Goal: Find specific page/section: Find specific page/section

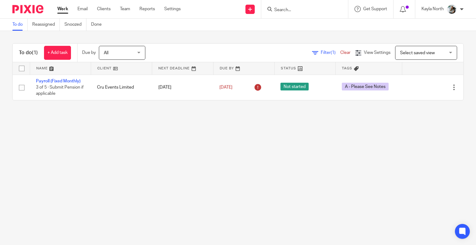
click at [279, 7] on input "Search" at bounding box center [302, 10] width 56 height 6
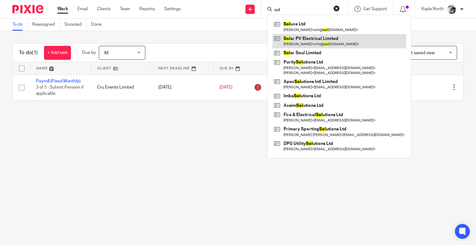
type input "sol"
click at [300, 39] on link at bounding box center [339, 41] width 134 height 14
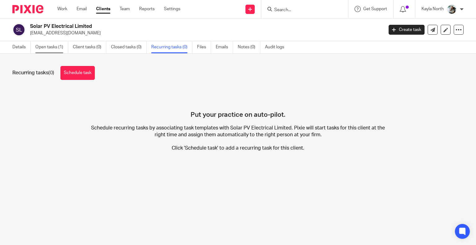
click at [64, 46] on link "Open tasks (1)" at bounding box center [51, 47] width 33 height 12
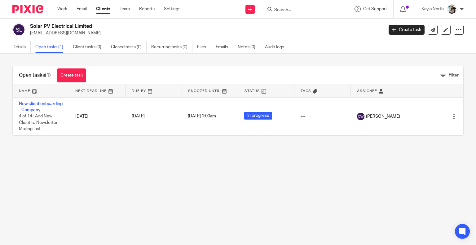
click at [23, 48] on link "Details" at bounding box center [21, 47] width 18 height 12
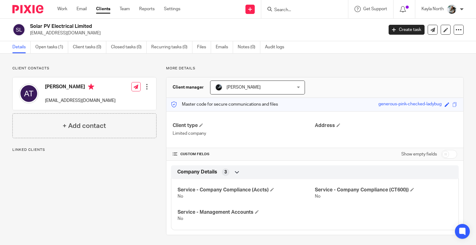
click at [38, 9] on img at bounding box center [27, 9] width 31 height 8
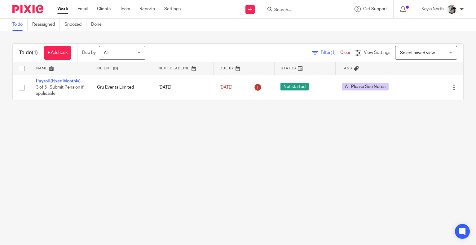
click at [286, 8] on input "Search" at bounding box center [302, 10] width 56 height 6
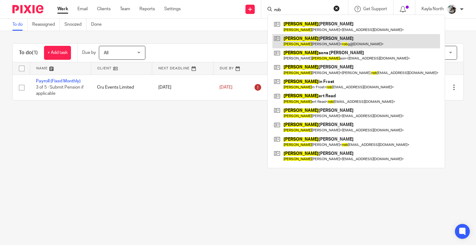
type input "rob"
click at [326, 42] on link at bounding box center [356, 41] width 168 height 14
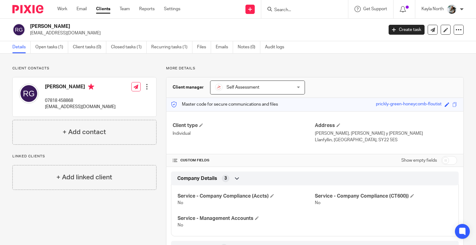
click at [25, 7] on img at bounding box center [27, 9] width 31 height 8
